Goal: Navigation & Orientation: Find specific page/section

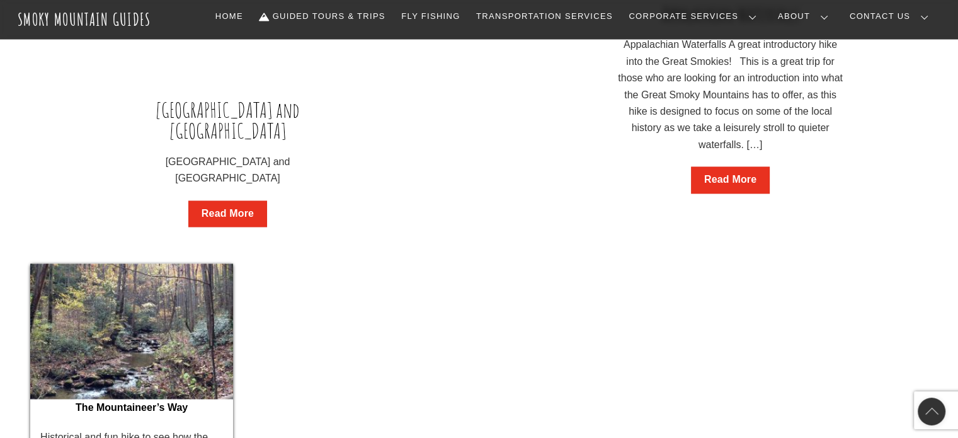
scroll to position [2091, 0]
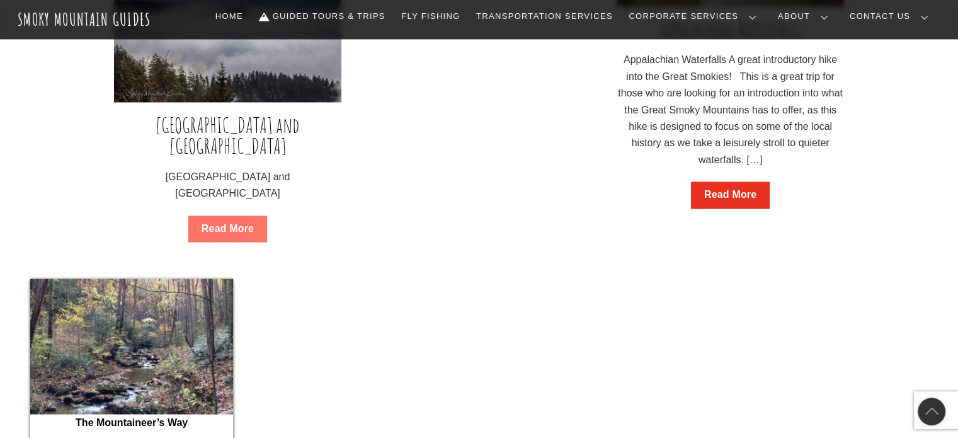
click at [245, 215] on link "Read More" at bounding box center [227, 228] width 79 height 27
